Goal: Contribute content: Contribute content

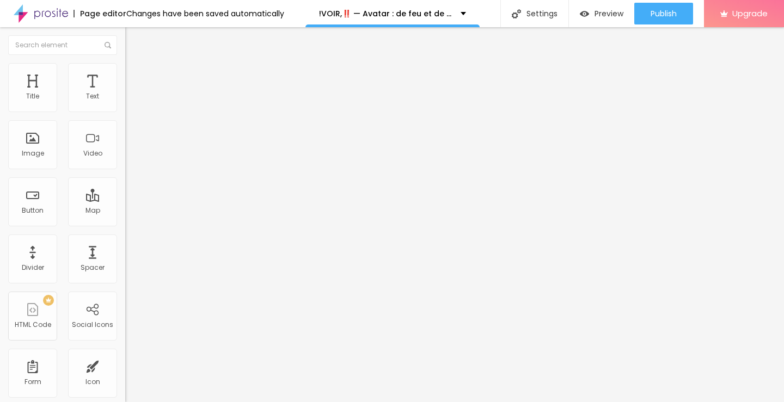
click at [125, 94] on span "Add image" at bounding box center [147, 88] width 45 height 9
click at [125, 110] on input "text" at bounding box center [190, 104] width 131 height 11
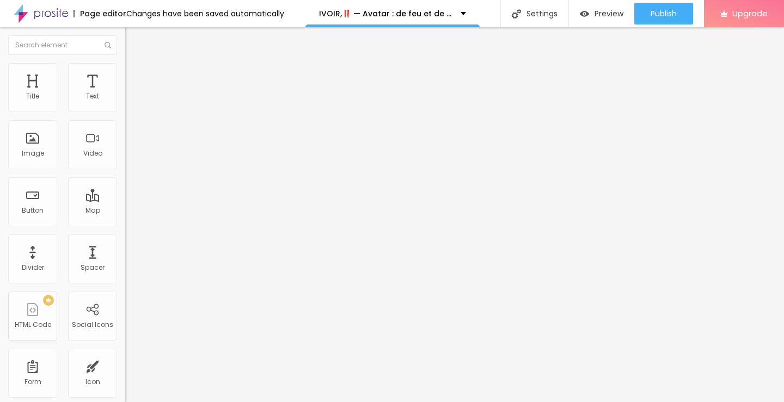
paste input "!VOIR,‼️ — Avatar : de feu et de cendres (2025) en Streaming-VF [FR!] Complet"
type input "!VOIR,‼️ — Avatar : de feu et de cendres (2025) en Streaming-VF [FR!] Complet"
drag, startPoint x: 82, startPoint y: 291, endPoint x: 0, endPoint y: 316, distance: 85.9
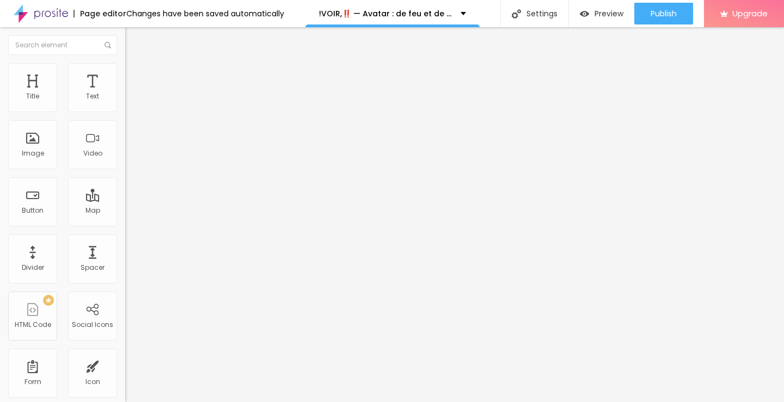
click at [125, 249] on div "Change image Image description (Alt) !VOIR,‼️ — Avatar : de feu et de cendres (…" at bounding box center [187, 167] width 125 height 164
paste input "streamzy.fun/fr/movie/83533/alboompro"
type input "https://streamzy.fun/fr/movie/83533/alboompro"
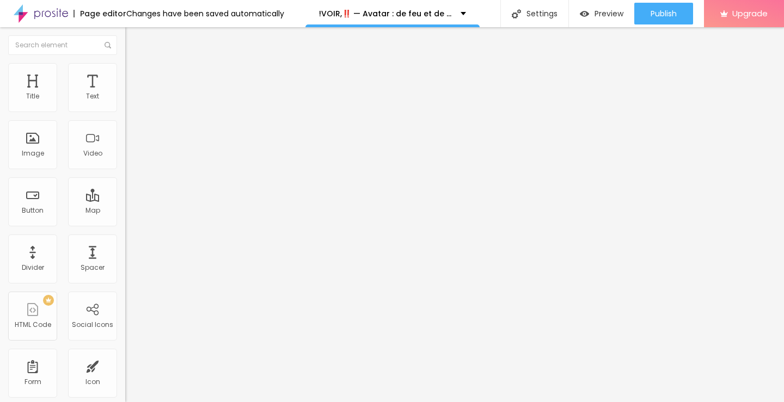
click at [125, 43] on button "Edit Image" at bounding box center [187, 39] width 125 height 25
click at [133, 41] on img "button" at bounding box center [137, 39] width 9 height 9
click at [133, 40] on img "button" at bounding box center [137, 39] width 9 height 9
drag, startPoint x: 86, startPoint y: 125, endPoint x: 0, endPoint y: 124, distance: 86.0
click at [125, 124] on div "Text Click me Align Size Default Small Default Big Link URL https:// Open in ne…" at bounding box center [187, 164] width 125 height 158
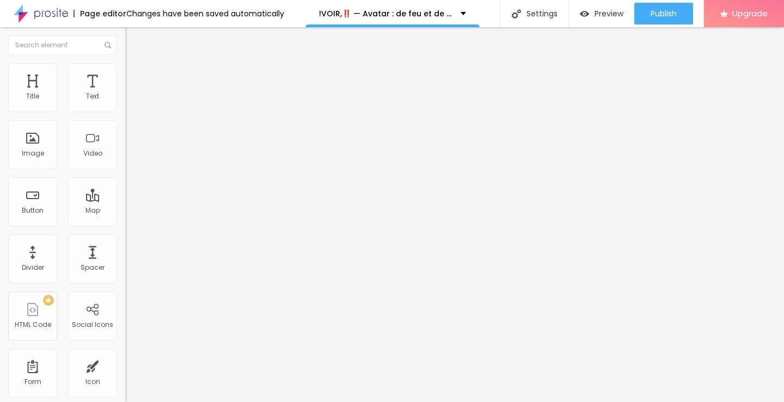
paste input "➥ Voir Film » Avatar : de feu et de cendres (2025) Streaming VF-HD"
type input "➥ Voir Film » Avatar : de feu et de cendres (2025) Streaming VF-HD"
click at [125, 130] on img at bounding box center [129, 127] width 8 height 8
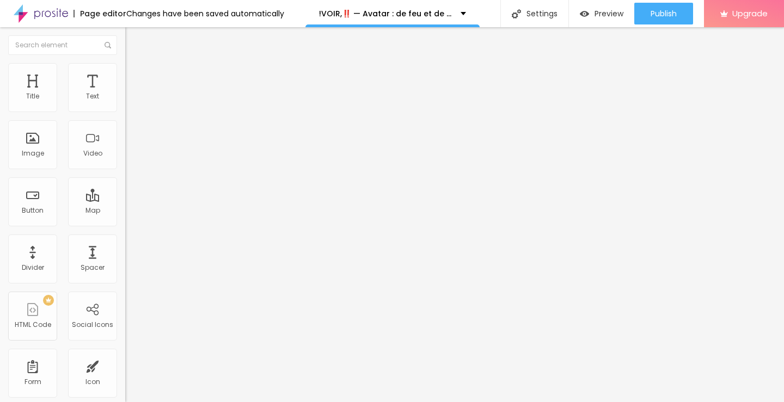
click at [133, 37] on img "button" at bounding box center [137, 39] width 9 height 9
click at [125, 211] on div "URL" at bounding box center [187, 210] width 125 height 7
drag, startPoint x: 66, startPoint y: 225, endPoint x: 0, endPoint y: 242, distance: 68.4
click at [125, 242] on div "Text ➥ Voir Film » Avatar : de feu et de cendres (2025) Streaming VF-HD Align S…" at bounding box center [187, 164] width 125 height 158
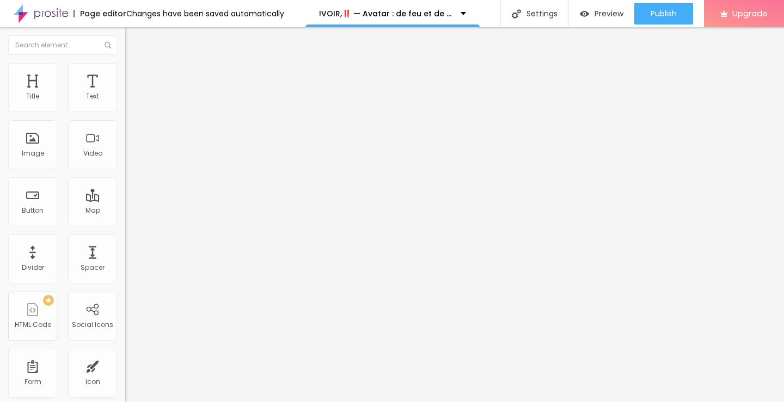
paste input "streamzy.fun/fr/movie/83533/alboompro"
type input "https://streamzy.fun/fr/movie/83533/alboompro"
click at [133, 41] on img "button" at bounding box center [137, 39] width 9 height 9
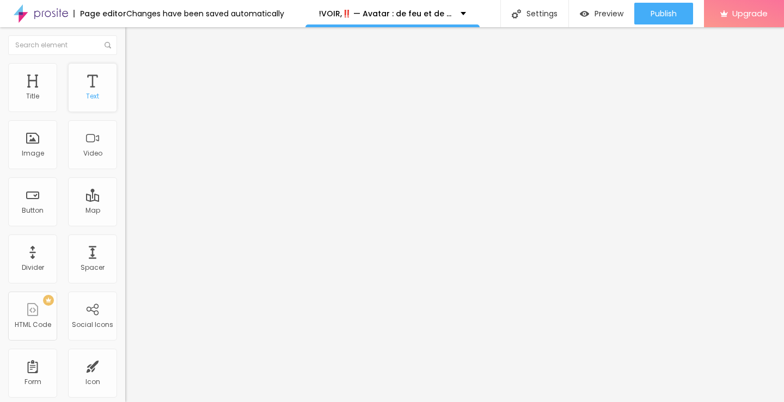
click at [86, 98] on div "Text" at bounding box center [92, 97] width 13 height 8
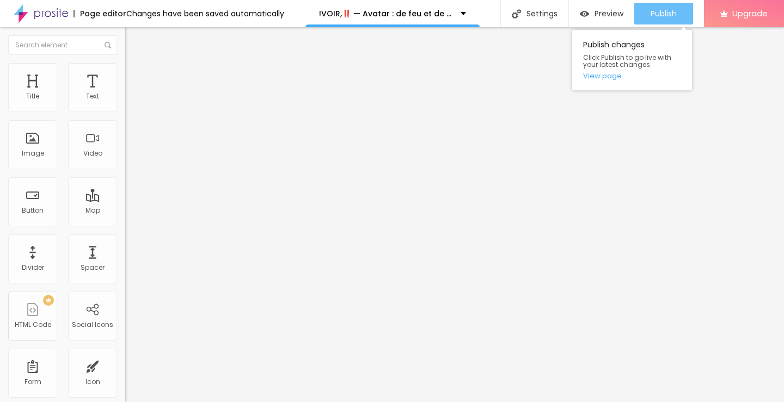
click at [645, 11] on button "Publish" at bounding box center [663, 14] width 59 height 22
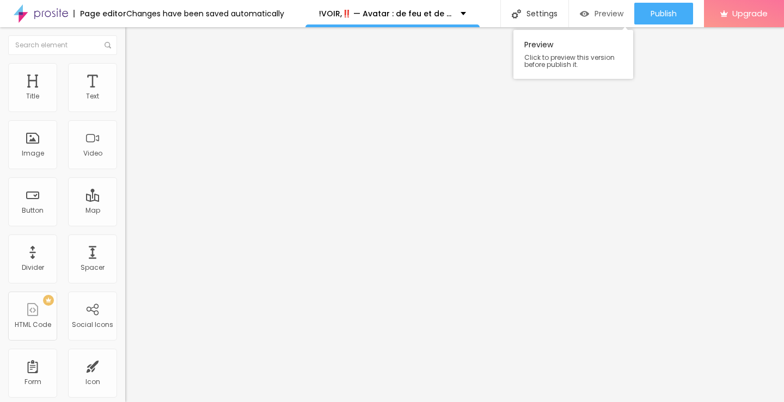
click at [595, 11] on span "Preview" at bounding box center [609, 13] width 29 height 9
